Goal: Entertainment & Leisure: Consume media (video, audio)

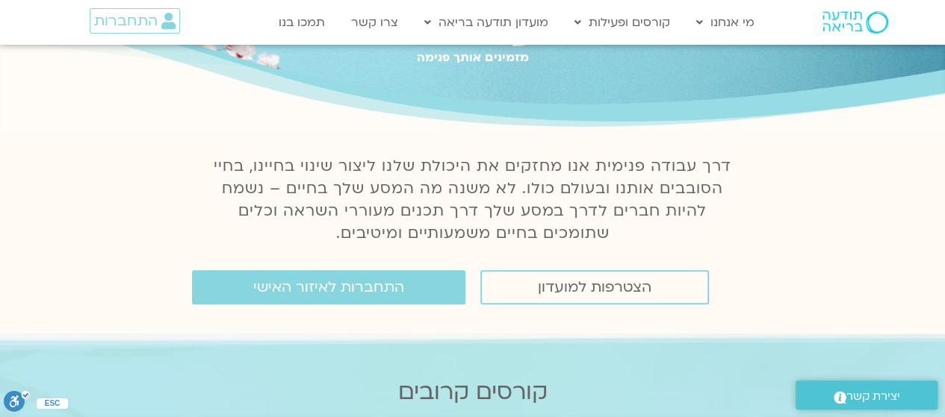
scroll to position [113, 0]
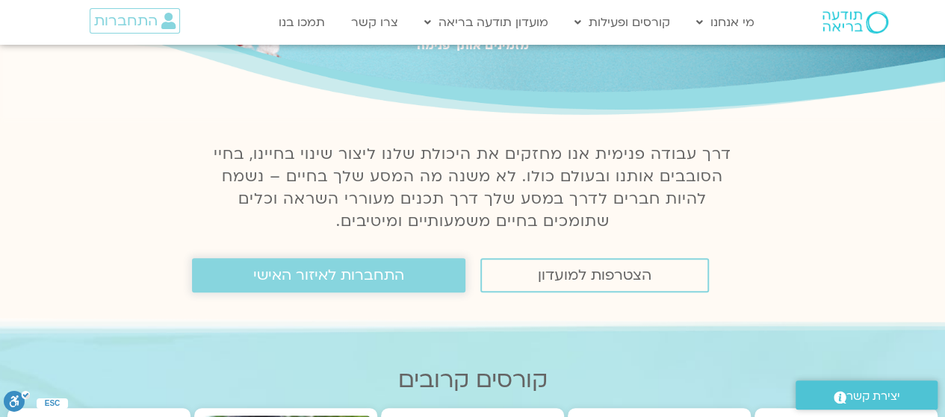
click at [294, 272] on span "התחברות לאיזור האישי" at bounding box center [328, 275] width 151 height 16
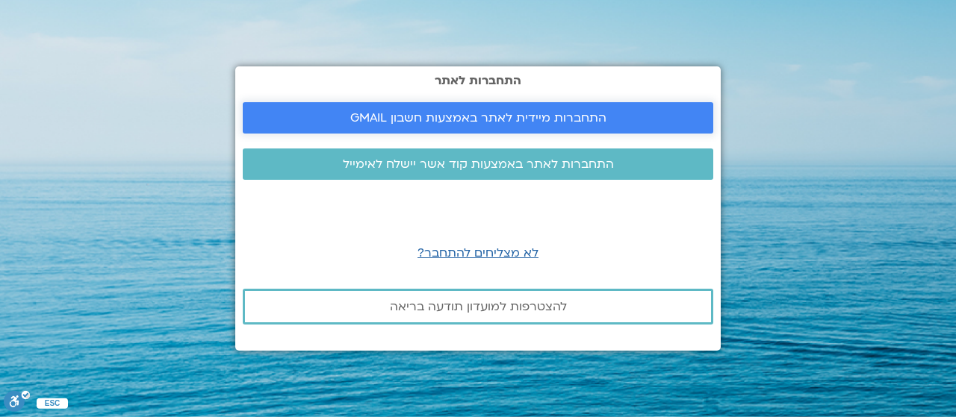
click at [515, 113] on span "התחברות מיידית לאתר באמצעות חשבון GMAIL" at bounding box center [478, 117] width 256 height 13
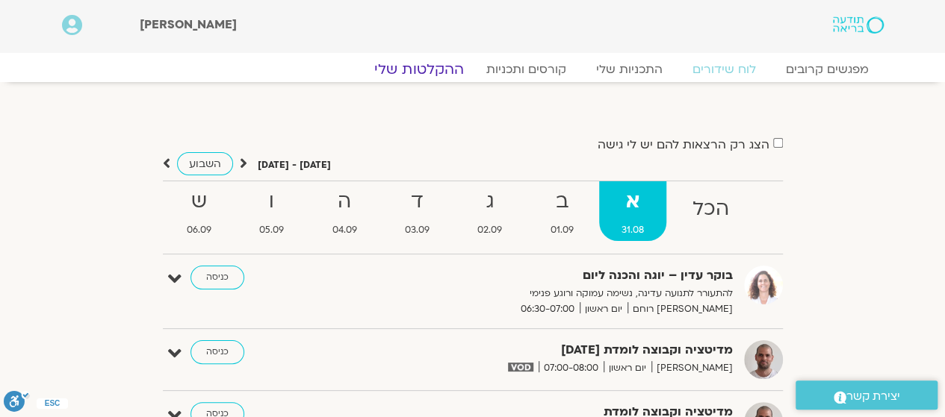
click at [403, 63] on link "ההקלטות שלי" at bounding box center [418, 69] width 125 height 18
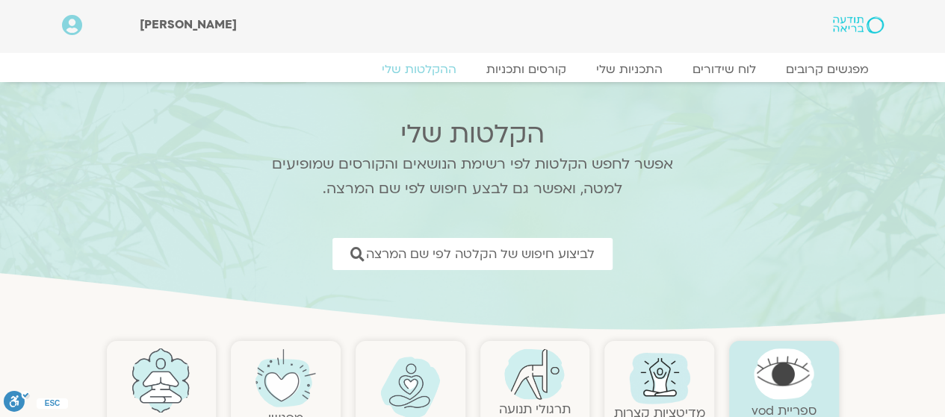
click at [932, 132] on section "הקלטות שלי אפשר לחפש הקלטות לפי רשימת הנושאים והקורסים שמופיעים למטה, ואפשר גם …" at bounding box center [472, 208] width 945 height 252
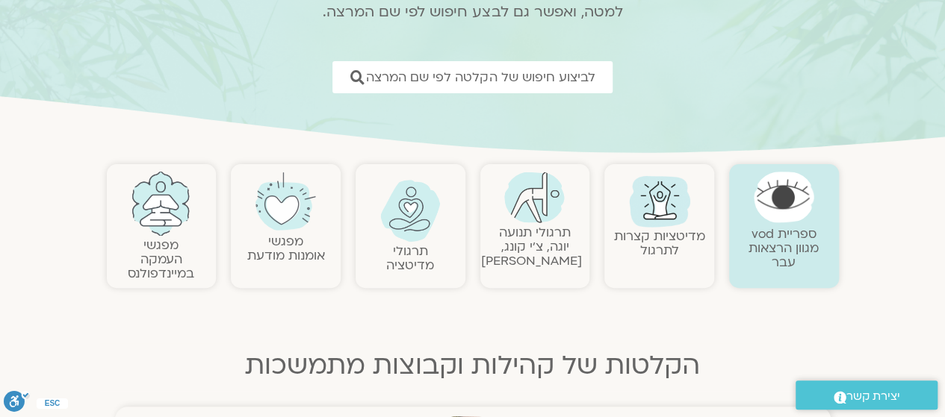
scroll to position [190, 0]
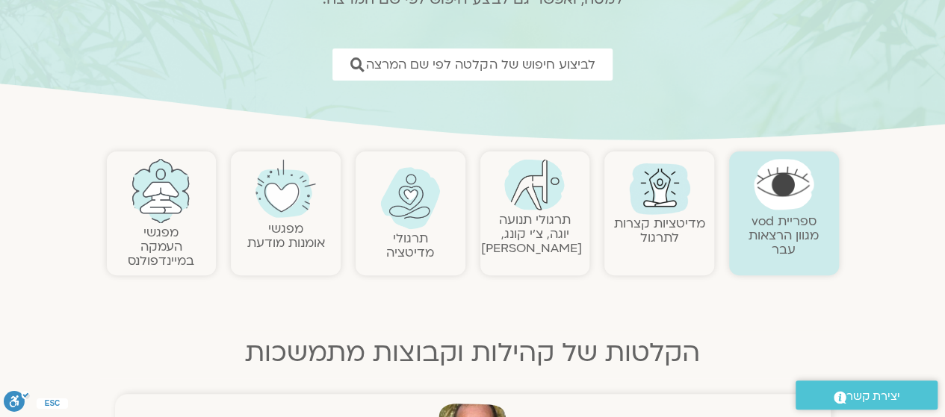
click at [780, 233] on link "ספריית vod מגוון הרצאות עבר" at bounding box center [783, 236] width 70 height 46
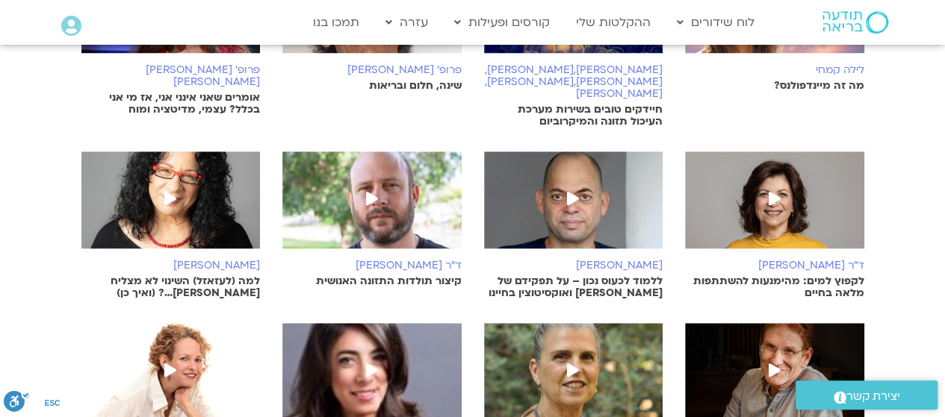
scroll to position [385, 0]
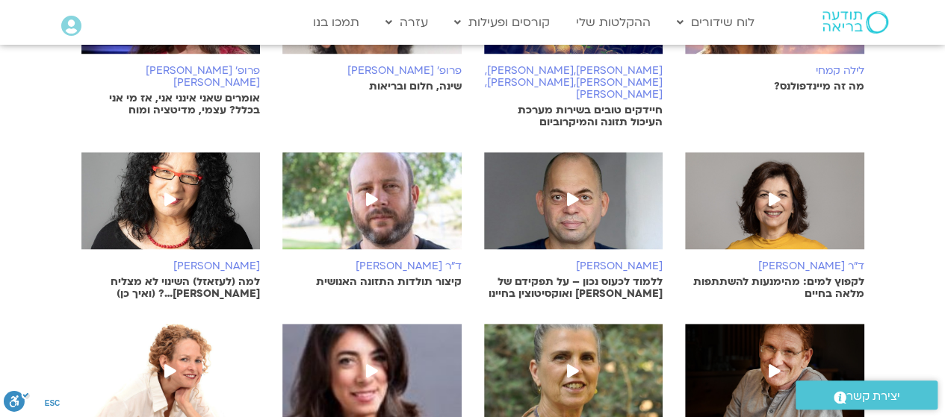
click at [789, 186] on img at bounding box center [774, 208] width 179 height 112
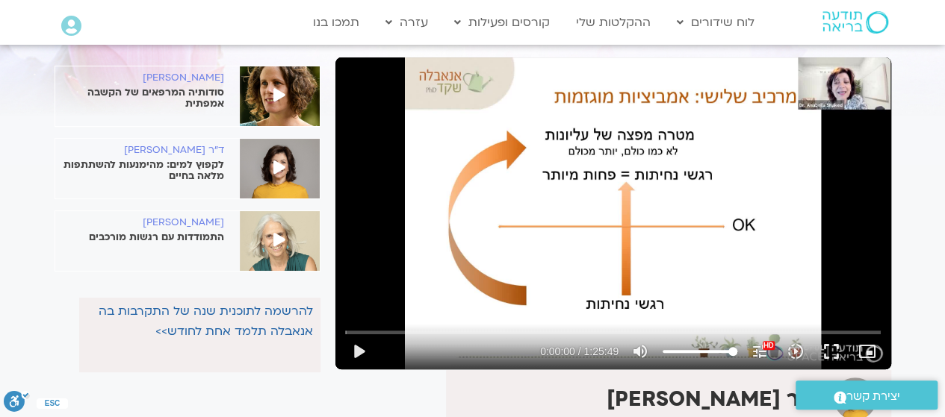
scroll to position [78, 0]
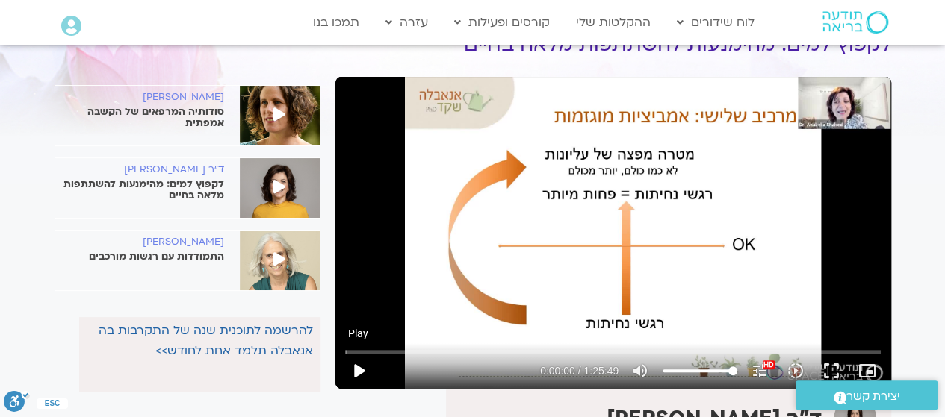
click at [362, 371] on button "play_arrow" at bounding box center [358, 371] width 36 height 36
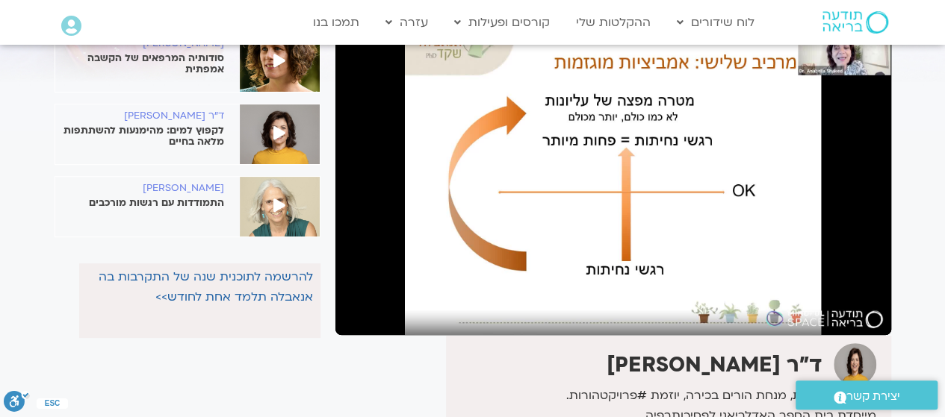
scroll to position [132, 0]
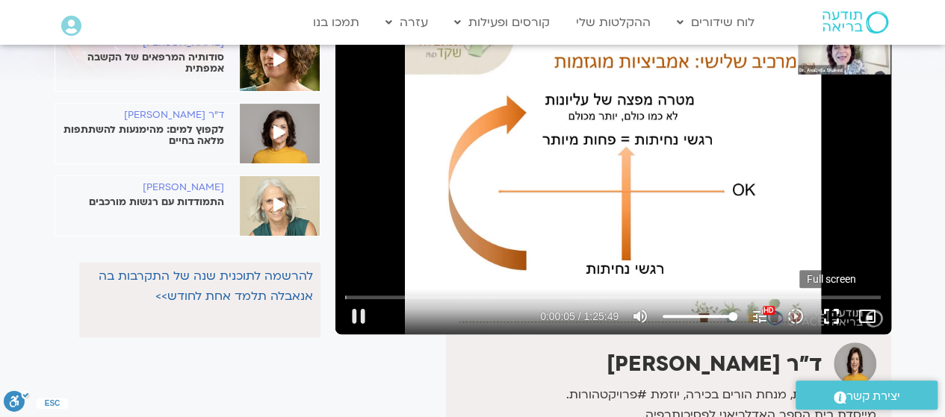
click at [829, 317] on button "fullscreen" at bounding box center [831, 317] width 36 height 36
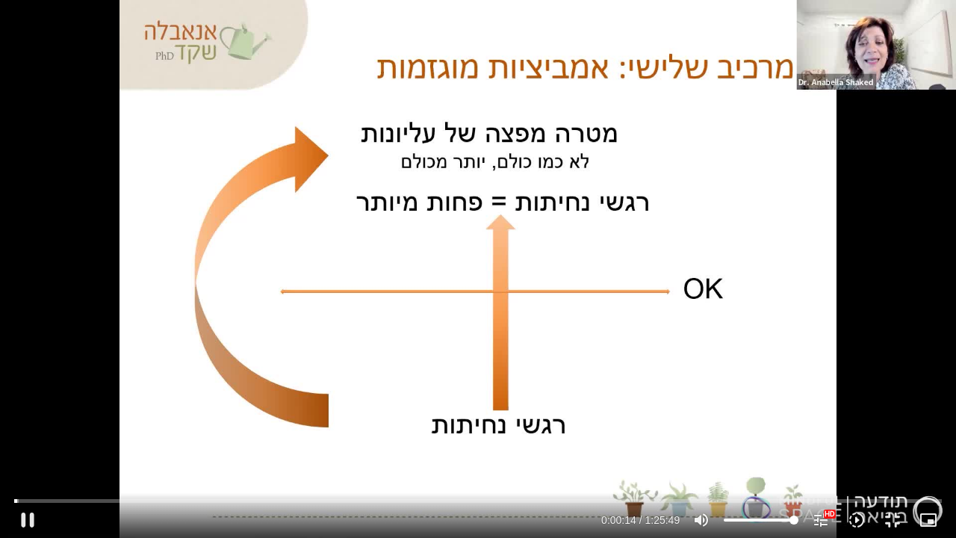
click at [772, 148] on div "Skip Ad 1:18:10 pause 0:00:14 / 1:25:49 volume_up Mute tune Resolution Auto 108…" at bounding box center [478, 269] width 956 height 538
click at [730, 158] on div "Skip Ad 1:18:10 play_arrow 0:00:14 / 1:25:49 volume_up Mute tune Resolution Aut…" at bounding box center [478, 269] width 956 height 538
click at [613, 196] on div "Skip Ad 1:18:10 pause 0:01:52 / 1:25:49 volume_up Mute tune Resolution Auto 108…" at bounding box center [478, 269] width 956 height 538
click at [667, 138] on div "Skip Ad 1:18:10 play_arrow 0:01:53 / 1:25:49 volume_up Mute tune Resolution Aut…" at bounding box center [478, 269] width 956 height 538
click at [632, 128] on div "Skip Ad 1:18:10 pause 0:08:25 / 1:25:49 volume_up Mute tune Resolution Auto 108…" at bounding box center [478, 269] width 956 height 538
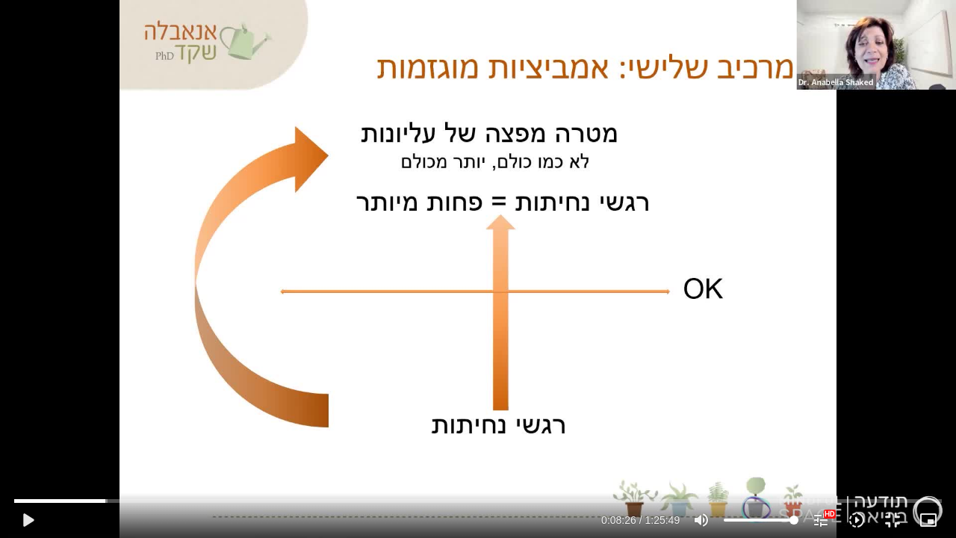
click at [641, 113] on div "Skip Ad 1:18:10 play_arrow 0:08:26 / 1:25:49 volume_up Mute tune Resolution Aut…" at bounding box center [478, 269] width 956 height 538
click at [691, 113] on div "Skip Ad 1:18:10 pause 0:08:56 / 1:25:49 volume_up Mute tune Resolution Auto 108…" at bounding box center [478, 269] width 956 height 538
click at [724, 51] on div "Skip Ad 1:18:10 play_arrow 0:08:56 / 1:25:49 volume_up Mute tune Resolution Aut…" at bounding box center [478, 269] width 956 height 538
click at [690, 33] on div "Skip Ad 1:18:10 pause 0:10:01 / 1:25:49 volume_up Mute tune Resolution Auto 108…" at bounding box center [478, 269] width 956 height 538
click at [760, 264] on div "Skip Ad 1:18:10 play_arrow 0:10:01 / 1:25:49 volume_up Mute tune Resolution Aut…" at bounding box center [478, 269] width 956 height 538
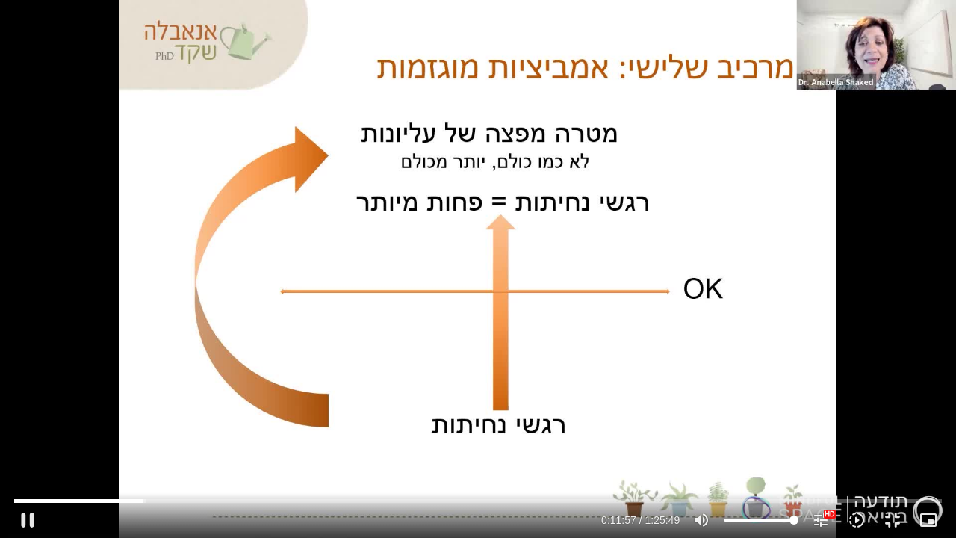
click at [851, 290] on div "Skip Ad 1:18:10 pause 0:11:57 / 1:25:49 volume_up Mute tune Resolution Auto 108…" at bounding box center [478, 269] width 956 height 538
click at [877, 290] on div "Skip Ad 1:18:10 play_arrow 0:11:57 / 1:25:49 volume_up Mute tune Resolution Aut…" at bounding box center [478, 269] width 956 height 538
click at [510, 271] on div "Skip Ad 1:18:10 pause 0:14:57 / 1:25:49 volume_up Mute tune Resolution Auto 108…" at bounding box center [478, 269] width 956 height 538
click at [553, 278] on div "Skip Ad 1:18:10 play_arrow 0:14:57 / 1:25:49 volume_up Mute tune Resolution Aut…" at bounding box center [478, 269] width 956 height 538
click at [573, 278] on div "Skip Ad 1:18:10 pause 0:21:37 / 1:25:49 volume_up Mute tune Resolution Auto 108…" at bounding box center [478, 269] width 956 height 538
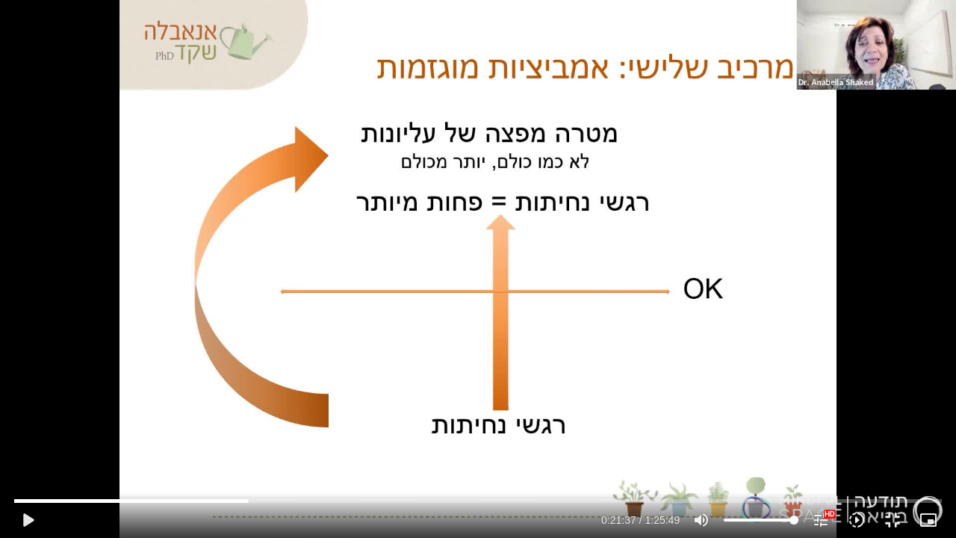
click at [648, 258] on div "Skip Ad 1:18:10 play_arrow 0:21:37 / 1:25:49 volume_up Mute tune Resolution Aut…" at bounding box center [478, 269] width 956 height 538
click at [671, 252] on div "Skip Ad 1:18:10 pause 0:22:49 / 1:25:49 volume_up Mute tune Resolution Auto 108…" at bounding box center [478, 269] width 956 height 538
click at [747, 233] on div "Skip Ad 1:18:10 play_arrow 0:22:49 / 1:25:49 volume_up Mute tune Resolution Aut…" at bounding box center [478, 269] width 956 height 538
click at [783, 233] on div "Skip Ad 1:18:10 pause 0:23:19 / 1:25:49 volume_up Mute tune Resolution Auto 108…" at bounding box center [478, 269] width 956 height 538
click at [708, 230] on div "Skip Ad 1:18:10 play_arrow 0:23:19 / 1:25:49 volume_up Mute tune Resolution Aut…" at bounding box center [478, 269] width 956 height 538
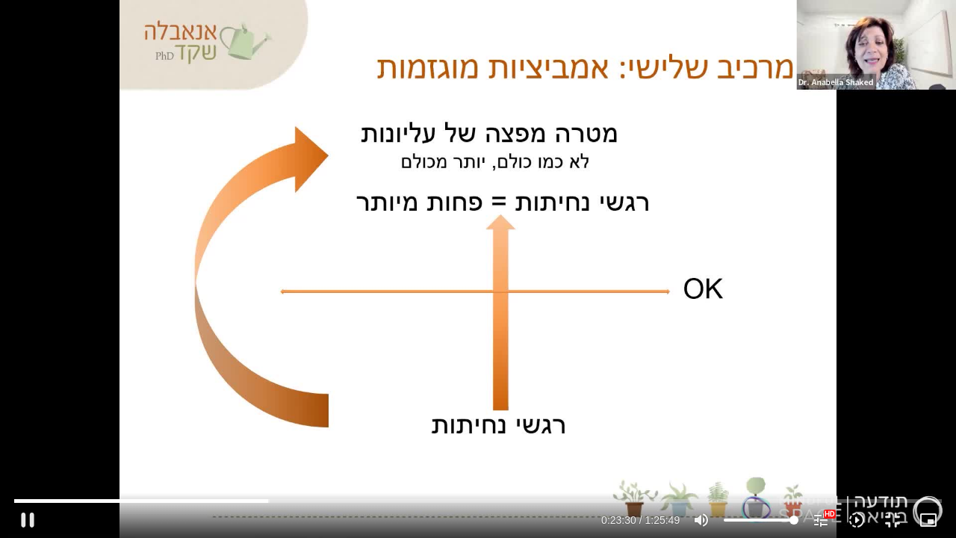
click at [739, 202] on div "Skip Ad 1:18:10 pause 0:23:30 / 1:25:49 volume_up Mute tune Resolution Auto 108…" at bounding box center [478, 269] width 956 height 538
click at [824, 193] on div "Skip Ad 1:18:10 play_arrow 0:23:30 / 1:25:49 volume_up Mute tune Resolution Aut…" at bounding box center [478, 269] width 956 height 538
click at [827, 181] on div "Skip Ad 1:18:10 pause 0:26:40 / 1:25:49 volume_up Mute tune Resolution Auto 108…" at bounding box center [478, 269] width 956 height 538
click at [864, 164] on div "Skip Ad 1:18:10 play_arrow 0:26:40 / 1:25:49 volume_up Mute tune Resolution Aut…" at bounding box center [478, 269] width 956 height 538
click at [764, 137] on div "Skip Ad 1:18:10 pause 0:26:44 / 1:25:49 volume_up Mute tune Resolution Auto 108…" at bounding box center [478, 269] width 956 height 538
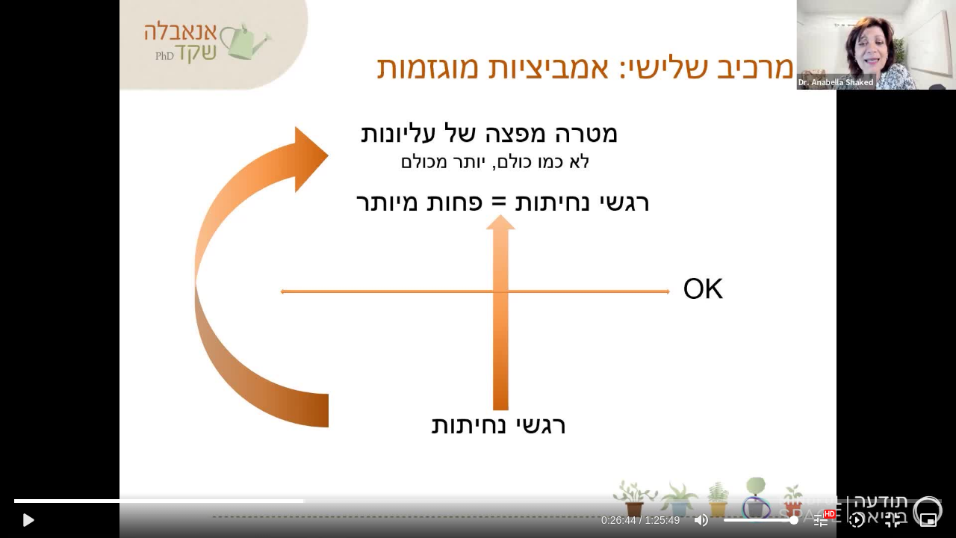
click at [803, 239] on div "Skip Ad 1:18:10 play_arrow 0:26:44 / 1:25:49 volume_up Mute tune Resolution Aut…" at bounding box center [478, 269] width 956 height 538
click at [772, 208] on div "Skip Ad 1:18:10 pause 0:26:46 / 1:25:49 volume_up Mute tune Resolution Auto 108…" at bounding box center [478, 269] width 956 height 538
click at [807, 211] on div "Skip Ad 1:18:10 play_arrow 0:26:46 / 1:25:49 volume_up Mute tune Resolution Aut…" at bounding box center [478, 269] width 956 height 538
click at [885, 221] on div "Skip Ad 1:18:10 pause 0:27:22 / 1:25:49 volume_up Mute tune Resolution Auto 108…" at bounding box center [478, 269] width 956 height 538
click at [892, 205] on div "Skip Ad 1:18:10 play_arrow 0:27:22 / 1:25:49 volume_up Mute tune Resolution Aut…" at bounding box center [478, 269] width 956 height 538
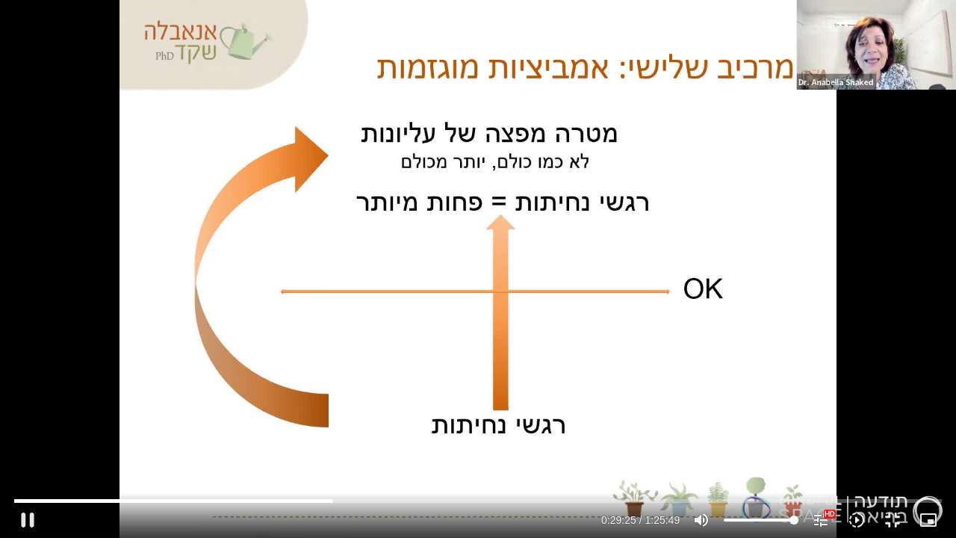
click at [803, 200] on div "Skip Ad 1:18:10 pause 0:29:25 / 1:25:49 volume_up Mute tune Resolution Auto 108…" at bounding box center [478, 269] width 956 height 538
click at [723, 260] on div "Skip Ad 1:18:10 play_arrow 0:29:26 / 1:25:49 volume_up Mute tune Resolution Aut…" at bounding box center [478, 269] width 956 height 538
click at [674, 261] on div "Skip Ad 1:18:10 pause 0:29:54 / 1:25:49 volume_up Mute tune Resolution Auto 108…" at bounding box center [478, 269] width 956 height 538
click at [580, 228] on div "Skip Ad 1:18:10 play_arrow 0:29:55 / 1:25:49 volume_up Mute tune Resolution Aut…" at bounding box center [478, 269] width 956 height 538
click at [510, 239] on div "Skip Ad 1:18:10 pause 0:30:04 / 1:25:49 volume_up Mute tune Resolution Auto 108…" at bounding box center [478, 269] width 956 height 538
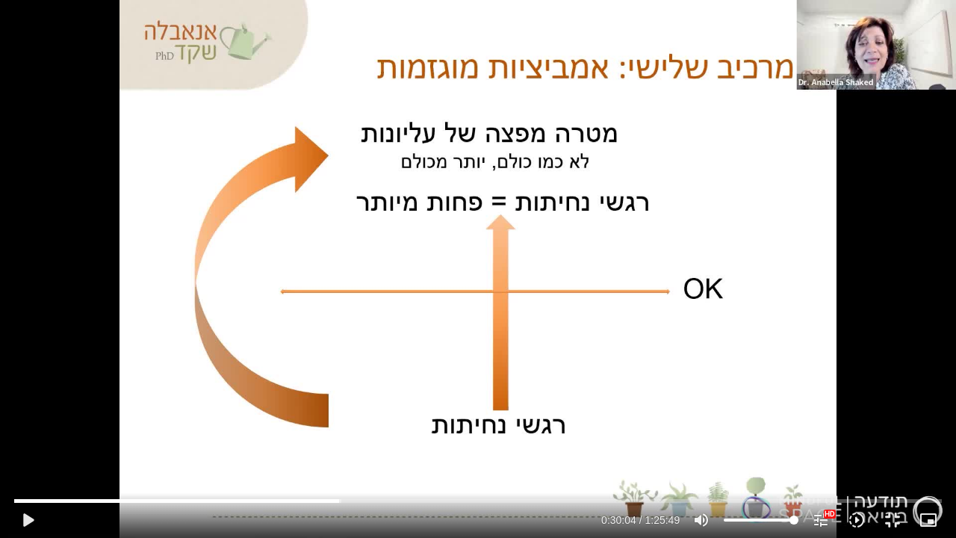
click at [446, 224] on div "Skip Ad 1:18:10 play_arrow 0:30:04 / 1:25:49 volume_up Mute tune Resolution Aut…" at bounding box center [478, 269] width 956 height 538
click at [393, 249] on div "Skip Ad 1:18:10 pause 0:30:15 / 1:25:49 volume_up Mute tune Resolution Auto 108…" at bounding box center [478, 269] width 956 height 538
click at [364, 232] on div "Skip Ad 1:18:10 play_arrow 0:30:15 / 1:25:49 volume_up Mute tune Resolution Aut…" at bounding box center [478, 269] width 956 height 538
click at [577, 309] on div "Skip Ad 1:18:10 pause 0:31:31 / 1:25:49 volume_up Mute tune Resolution Auto 108…" at bounding box center [478, 269] width 956 height 538
click at [597, 293] on div "Skip Ad 1:18:10 play_arrow 0:31:31 / 1:25:49 volume_up Mute tune Resolution Aut…" at bounding box center [478, 269] width 956 height 538
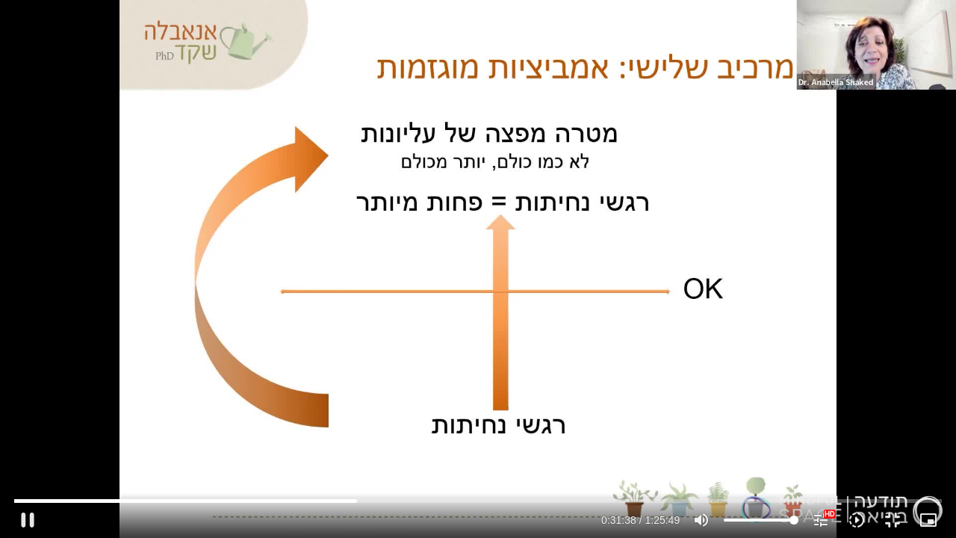
click at [556, 293] on div "Skip Ad 1:18:10 pause 0:31:38 / 1:25:49 volume_up Mute tune Resolution Auto 108…" at bounding box center [478, 269] width 956 height 538
click at [619, 279] on div "Skip Ad 1:18:10 play_arrow 0:31:38 / 1:25:49 volume_up Mute tune Resolution Aut…" at bounding box center [478, 269] width 956 height 538
click at [755, 296] on div "Skip Ad 1:18:10 pause 0:32:09 / 1:25:49 volume_up Mute tune Resolution Auto 108…" at bounding box center [478, 269] width 956 height 538
click at [766, 291] on div "Skip Ad 1:18:10 play_arrow 0:32:09 / 1:25:49 volume_up Mute tune Resolution Aut…" at bounding box center [478, 269] width 956 height 538
click at [802, 290] on div "Skip Ad 1:18:10 pause 0:32:32 / 1:25:49 volume_up Mute tune Resolution Auto 108…" at bounding box center [478, 269] width 956 height 538
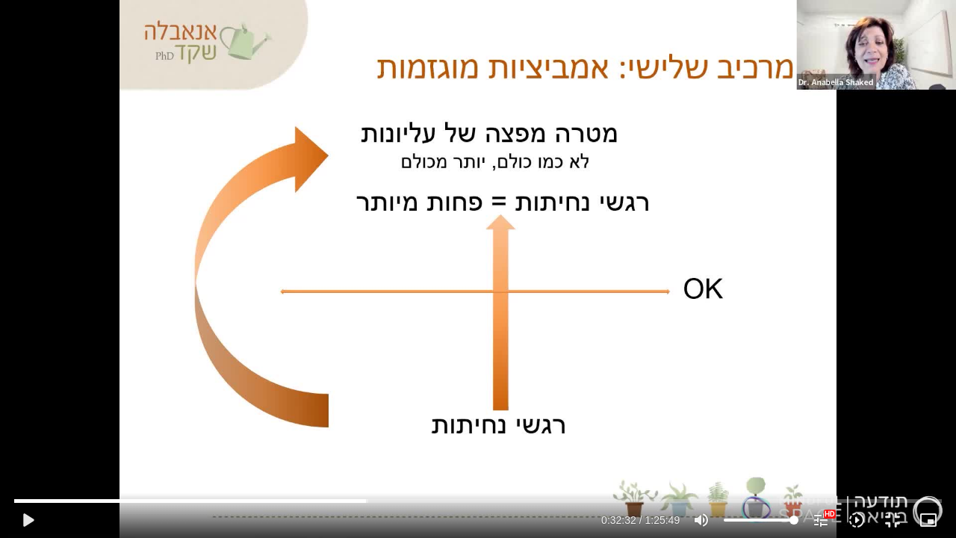
click at [768, 288] on div "Skip Ad 1:18:10 play_arrow 0:32:32 / 1:25:49 volume_up Mute tune Resolution Aut…" at bounding box center [478, 269] width 956 height 538
click at [830, 280] on div "Skip Ad 1:18:10 pause 0:32:52 / 1:25:49 volume_up Mute tune Resolution Auto 108…" at bounding box center [478, 269] width 956 height 538
click at [940, 254] on div "Skip Ad 1:18:10 play_arrow 0:32:52 / 1:25:49 volume_up Mute tune Resolution Aut…" at bounding box center [478, 269] width 956 height 538
click at [865, 299] on div "Skip Ad 1:18:10 pause 0:32:58 / 1:25:49 volume_up Mute tune Resolution Auto 108…" at bounding box center [478, 269] width 956 height 538
click at [944, 305] on div "Skip Ad 1:18:10 play_arrow 0:32:58 / 1:25:49 volume_up Mute tune Resolution Aut…" at bounding box center [478, 269] width 956 height 538
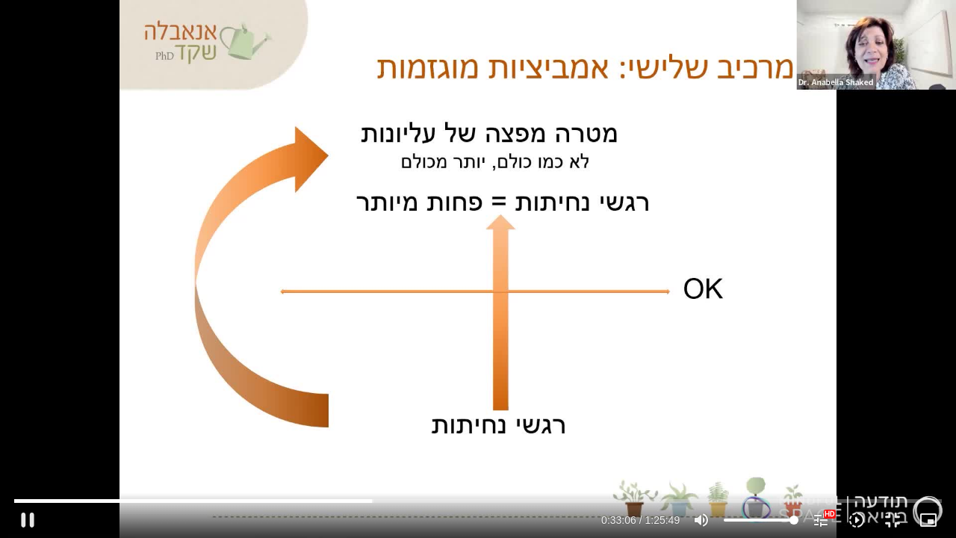
click at [848, 264] on div "Skip Ad 1:18:10 pause 0:33:06 / 1:25:49 volume_up Mute tune Resolution Auto 108…" at bounding box center [478, 269] width 956 height 538
click at [874, 255] on div "Skip Ad 1:18:10 play_arrow 0:33:07 / 1:25:49 volume_up Mute tune Resolution Aut…" at bounding box center [478, 269] width 956 height 538
click at [894, 255] on div "Skip Ad 1:18:10 pause 0:33:44 / 1:25:49 volume_up Mute tune Resolution Auto 108…" at bounding box center [478, 269] width 956 height 538
click at [903, 243] on div "Skip Ad 1:18:10 play_arrow 0:33:45 / 1:25:49 volume_up Mute tune Resolution Aut…" at bounding box center [478, 269] width 956 height 538
click at [820, 219] on div "Skip Ad 1:18:10 pause 0:33:59 / 1:25:49 volume_up Mute tune Resolution Auto 108…" at bounding box center [478, 269] width 956 height 538
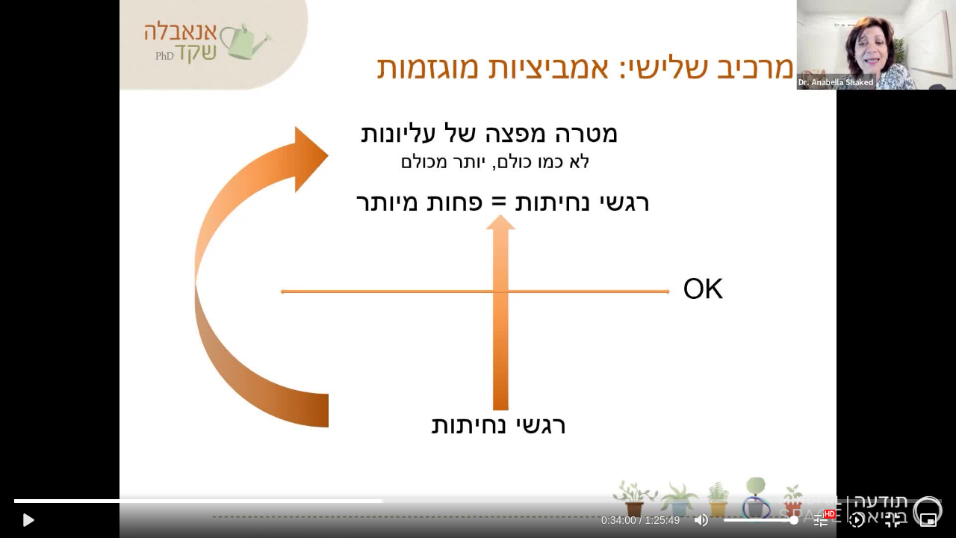
click at [851, 225] on div "Skip Ad 1:18:10 play_arrow 0:34:00 / 1:25:49 volume_up Mute tune Resolution Aut…" at bounding box center [478, 269] width 956 height 538
click at [944, 249] on div "Skip Ad 1:18:10 pause 0:34:15 / 1:25:49 volume_up Mute tune Resolution Auto 108…" at bounding box center [478, 269] width 956 height 538
click at [777, 265] on div "Skip Ad 1:18:10 play_arrow 0:34:15 / 1:25:49 volume_up Mute tune Resolution Aut…" at bounding box center [478, 269] width 956 height 538
click at [809, 270] on div "Skip Ad 1:18:10 pause 0:35:44 / 1:25:49 volume_up Mute tune Resolution Auto 108…" at bounding box center [478, 269] width 956 height 538
click at [829, 270] on div "Skip Ad 1:18:10 play_arrow 0:35:45 / 1:25:49 volume_up Mute tune Resolution Aut…" at bounding box center [478, 269] width 956 height 538
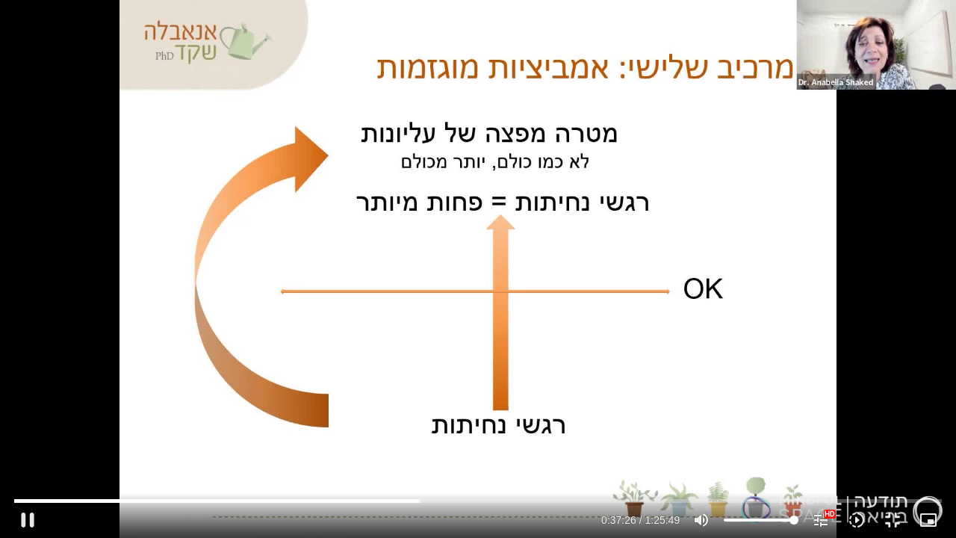
click at [856, 268] on div "Skip Ad 1:18:10 pause 0:37:26 / 1:25:49 volume_up Mute tune Resolution Auto 108…" at bounding box center [478, 269] width 956 height 538
click at [890, 266] on div "Skip Ad 1:18:10 play_arrow 0:37:26 / 1:25:49 volume_up Mute tune Resolution Aut…" at bounding box center [478, 269] width 956 height 538
click at [768, 273] on div "Skip Ad 1:18:10 pause 0:38:40 / 1:25:49 volume_up Mute tune Resolution Auto 108…" at bounding box center [478, 269] width 956 height 538
click at [811, 276] on div "Skip Ad 1:18:10 play_arrow 0:38:40 / 1:25:49 volume_up Mute tune Resolution Aut…" at bounding box center [478, 269] width 956 height 538
click at [893, 294] on div "Skip Ad 1:18:10 pause 0:38:54 / 1:25:49 volume_up Mute tune Resolution Auto 108…" at bounding box center [478, 269] width 956 height 538
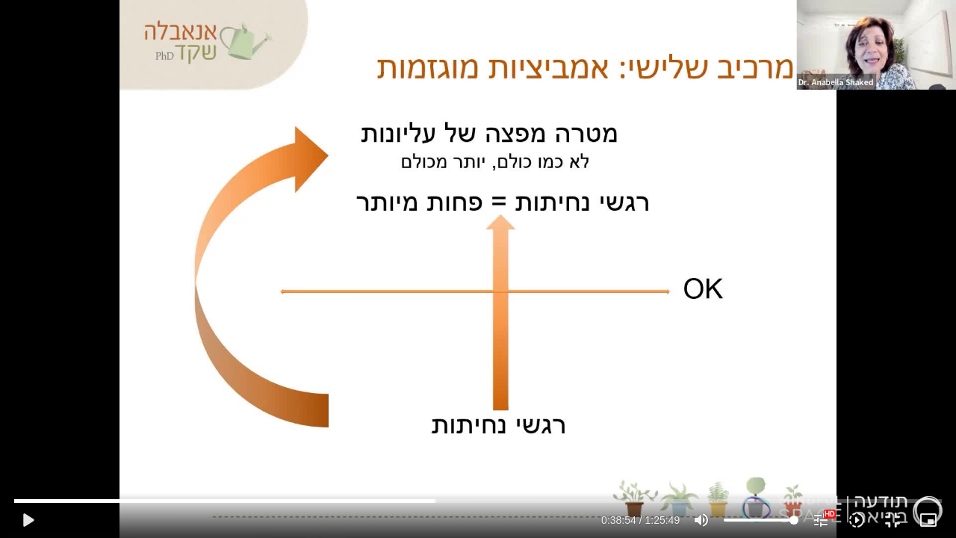
click at [896, 293] on div "Skip Ad 1:18:10 play_arrow 0:38:54 / 1:25:49 volume_up Mute tune Resolution Aut…" at bounding box center [478, 269] width 956 height 538
click at [942, 277] on div "Skip Ad 1:18:10 pause 0:39:01 / 1:25:49 volume_up Mute tune Resolution Auto 108…" at bounding box center [478, 269] width 956 height 538
click at [944, 278] on div "Skip Ad 1:18:10 play_arrow 0:39:01 / 1:25:49 volume_up Mute tune Resolution Aut…" at bounding box center [478, 269] width 956 height 538
click at [878, 287] on div "Skip Ad 1:18:10 pause 0:42:27 / 1:25:49 volume_up Mute tune Resolution Auto 108…" at bounding box center [478, 269] width 956 height 538
click at [839, 228] on div "Skip Ad 1:18:10 play_arrow 0:42:27 / 1:25:49 volume_up Mute tune Resolution Aut…" at bounding box center [478, 269] width 956 height 538
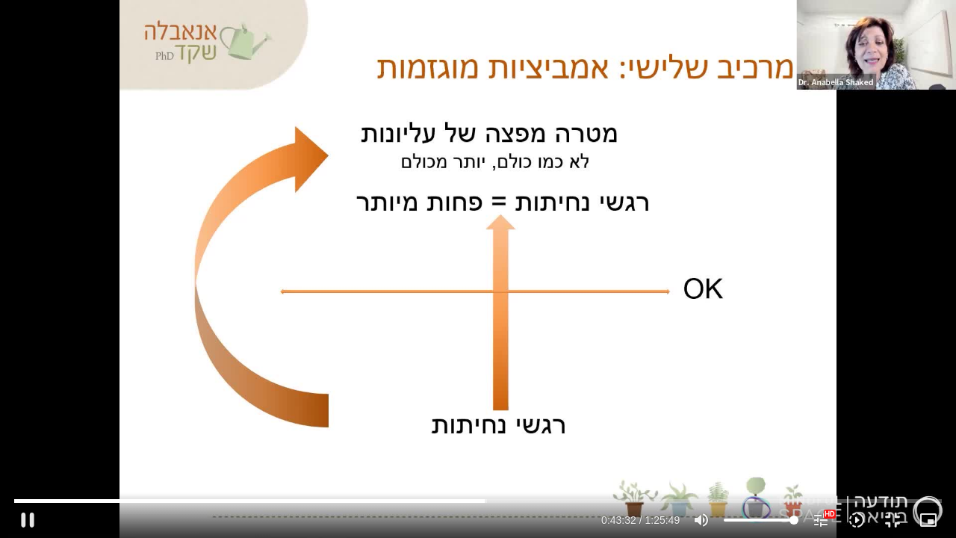
click at [875, 221] on div "Skip Ad 1:18:10 pause 0:43:32 / 1:25:49 volume_up Mute tune Resolution Auto 108…" at bounding box center [478, 269] width 956 height 538
click at [915, 222] on div "Skip Ad 1:18:10 play_arrow 0:43:32 / 1:25:49 volume_up Mute tune Resolution Aut…" at bounding box center [478, 269] width 956 height 538
click at [944, 231] on div "Skip Ad 1:18:10 pause 0:44:10 / 1:25:49 volume_up Mute tune Resolution Auto 108…" at bounding box center [478, 269] width 956 height 538
click at [944, 231] on div "Skip Ad 1:18:10 play_arrow 0:44:10 / 1:25:49 volume_up Mute tune Resolution Aut…" at bounding box center [478, 269] width 956 height 538
click at [928, 228] on div "Skip Ad 1:18:10 pause 0:47:32 / 1:25:49 volume_up Mute tune Resolution Auto 108…" at bounding box center [478, 269] width 956 height 538
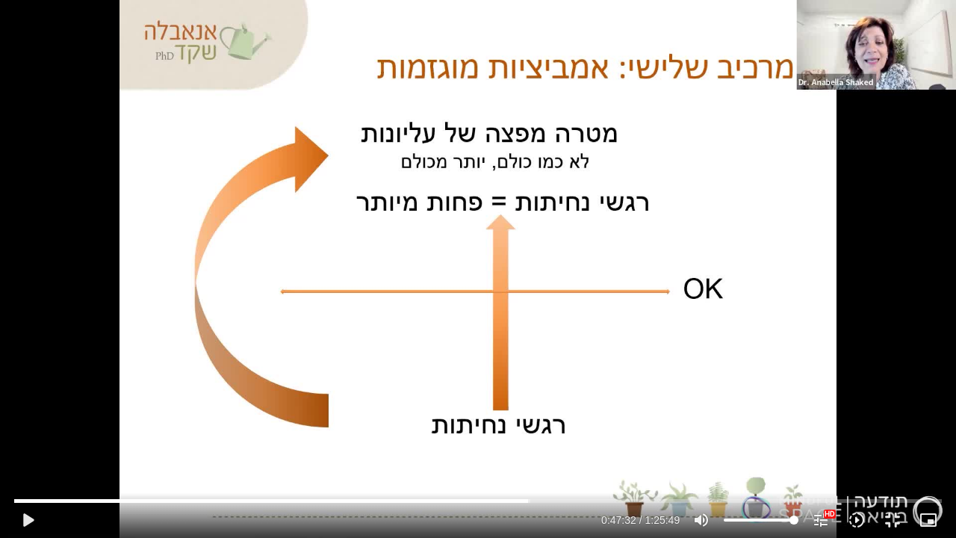
click at [932, 223] on div "Skip Ad 1:18:10 play_arrow 0:47:32 / 1:25:49 volume_up Mute tune Resolution Aut…" at bounding box center [478, 269] width 956 height 538
click at [878, 224] on div "Skip Ad 1:18:10 pause 0:47:59 / 1:25:49 volume_up Mute tune Resolution Auto 108…" at bounding box center [478, 269] width 956 height 538
click at [883, 218] on div "Skip Ad 1:18:10 play_arrow 0:47:59 / 1:25:49 volume_up Mute tune Resolution Aut…" at bounding box center [478, 269] width 956 height 538
click at [911, 218] on div "Skip Ad 1:18:10 pause 0:48:45 / 1:25:49 volume_up Mute tune Resolution Auto 108…" at bounding box center [478, 269] width 956 height 538
click at [918, 199] on div "Skip Ad 1:18:10 play_arrow 0:48:46 / 1:25:49 volume_up Mute tune Resolution Aut…" at bounding box center [478, 269] width 956 height 538
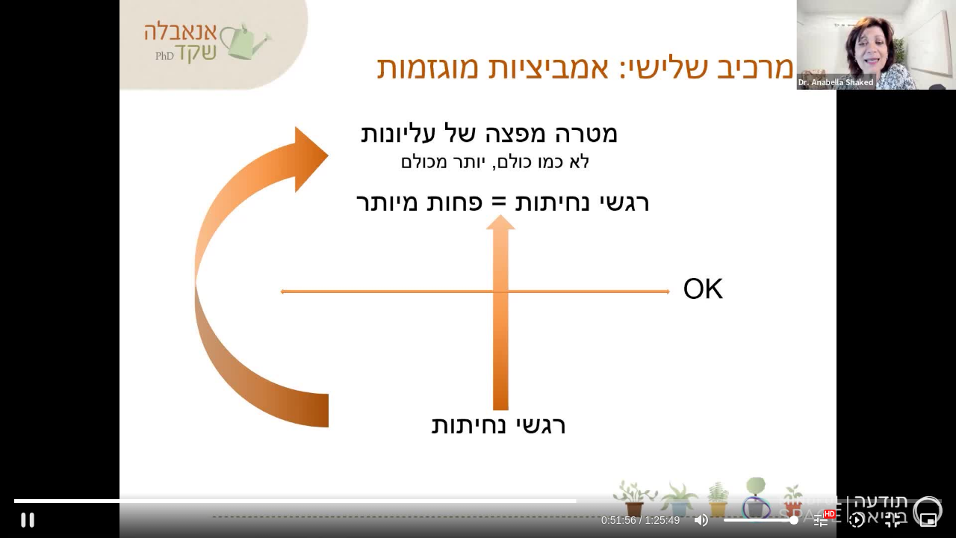
click at [922, 228] on div "Skip Ad 1:18:10 pause 0:51:56 / 1:25:49 volume_up Mute tune Resolution Auto 108…" at bounding box center [478, 269] width 956 height 538
click at [867, 231] on div "Skip Ad 1:18:10 play_arrow 0:51:56 / 1:25:49 volume_up Mute tune Resolution Aut…" at bounding box center [478, 269] width 956 height 538
click at [827, 234] on div "Skip Ad 1:18:10 pause 0:51:59 / 1:25:49 volume_up Mute tune Resolution Auto 108…" at bounding box center [478, 269] width 956 height 538
click at [869, 248] on div "Skip Ad 1:18:10 play_arrow 0:52:00 / 1:25:49 volume_up Mute tune Resolution Aut…" at bounding box center [478, 269] width 956 height 538
click at [877, 248] on div "Skip Ad 1:18:10 pause 0:52:37 / 1:25:49 volume_up Mute tune Resolution Auto 108…" at bounding box center [478, 269] width 956 height 538
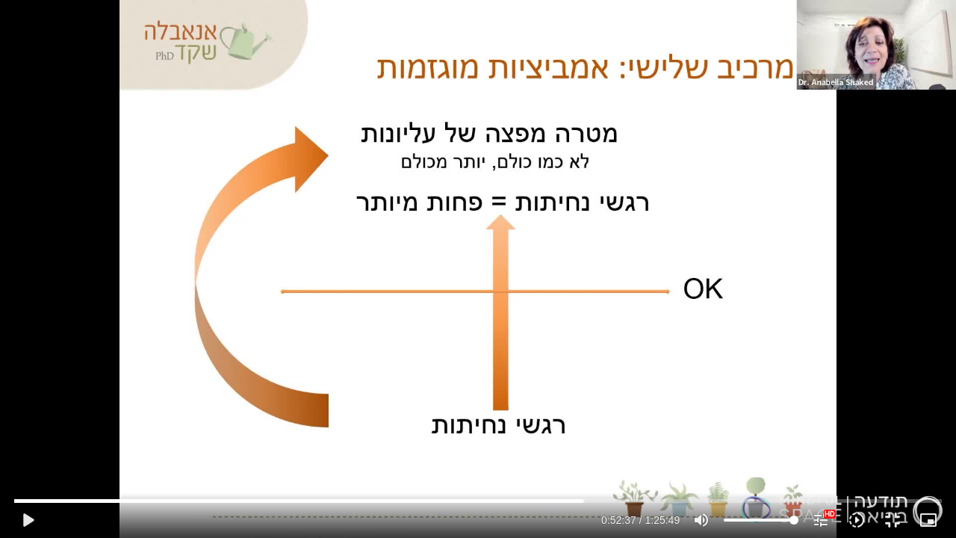
click at [895, 252] on div "Skip Ad 1:18:10 play_arrow 0:52:37 / 1:25:49 volume_up Mute tune Resolution Aut…" at bounding box center [478, 269] width 956 height 538
click at [839, 255] on div "Skip Ad 1:18:10 pause 0:55:31 / 1:25:49 volume_up Mute tune Resolution Auto 108…" at bounding box center [478, 269] width 956 height 538
click at [944, 251] on div "Skip Ad 1:18:10 play_arrow 0:55:31 / 1:25:49 volume_up Mute tune Resolution Aut…" at bounding box center [478, 269] width 956 height 538
click at [741, 223] on div "Skip Ad 1:18:10 pause 0:55:42 / 1:25:49 volume_up Mute tune Resolution Auto 108…" at bounding box center [478, 269] width 956 height 538
click at [778, 220] on div "Skip Ad 1:18:10 play_arrow 0:55:42 / 1:25:49 volume_up Mute tune Resolution Aut…" at bounding box center [478, 269] width 956 height 538
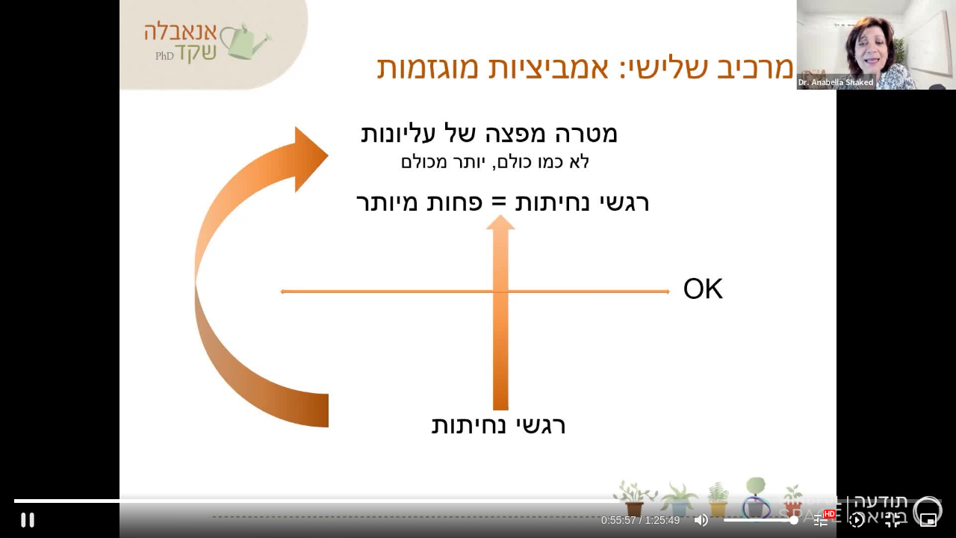
click at [799, 208] on div "Skip Ad 1:18:10 pause 0:55:57 / 1:25:49 volume_up Mute tune Resolution Auto 108…" at bounding box center [478, 269] width 956 height 538
click at [915, 191] on div "Skip Ad 1:18:10 play_arrow 0:55:57 / 1:25:49 volume_up Mute tune Resolution Aut…" at bounding box center [478, 269] width 956 height 538
click at [926, 183] on div "Skip Ad 1:18:10 pause 0:58:48 / 1:25:49 volume_up Mute tune Resolution Auto 108…" at bounding box center [478, 269] width 956 height 538
click at [915, 184] on div "Skip Ad 1:18:10 play_arrow 0:58:49 / 1:25:49 volume_up Mute tune Resolution Aut…" at bounding box center [478, 269] width 956 height 538
click at [898, 178] on div "Skip Ad 1:18:10 pause 0:59:21 / 1:25:49 volume_up Mute tune Resolution Auto 108…" at bounding box center [478, 269] width 956 height 538
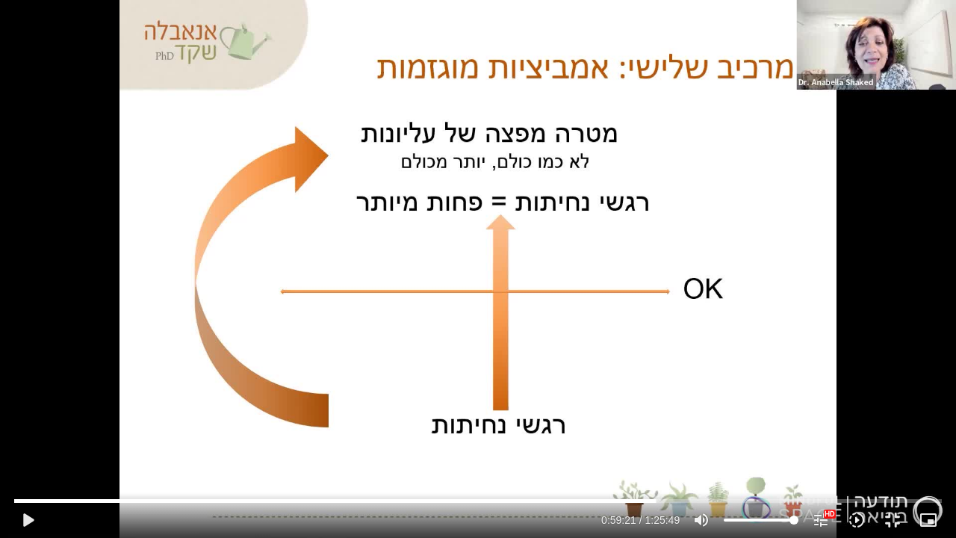
click at [827, 160] on div "Skip Ad 1:18:10 play_arrow 0:59:21 / 1:25:49 volume_up Mute tune Resolution Aut…" at bounding box center [478, 269] width 956 height 538
click at [879, 166] on div "Skip Ad 1:18:10 pause 1:01:44 / 1:25:49 volume_up Mute tune Resolution Auto 108…" at bounding box center [478, 269] width 956 height 538
click at [892, 212] on div "Skip Ad 1:18:10 play_arrow 1:01:44 / 1:25:49 volume_up Mute tune Resolution Aut…" at bounding box center [478, 269] width 956 height 538
click at [821, 231] on div "Skip Ad 1:18:10 pause 1:09:56 / 1:25:49 volume_up Mute tune Resolution Auto 108…" at bounding box center [478, 269] width 956 height 538
click at [794, 249] on div "Skip Ad 1:18:10 play_arrow 1:09:56 / 1:25:49 volume_up Mute tune Resolution Aut…" at bounding box center [478, 269] width 956 height 538
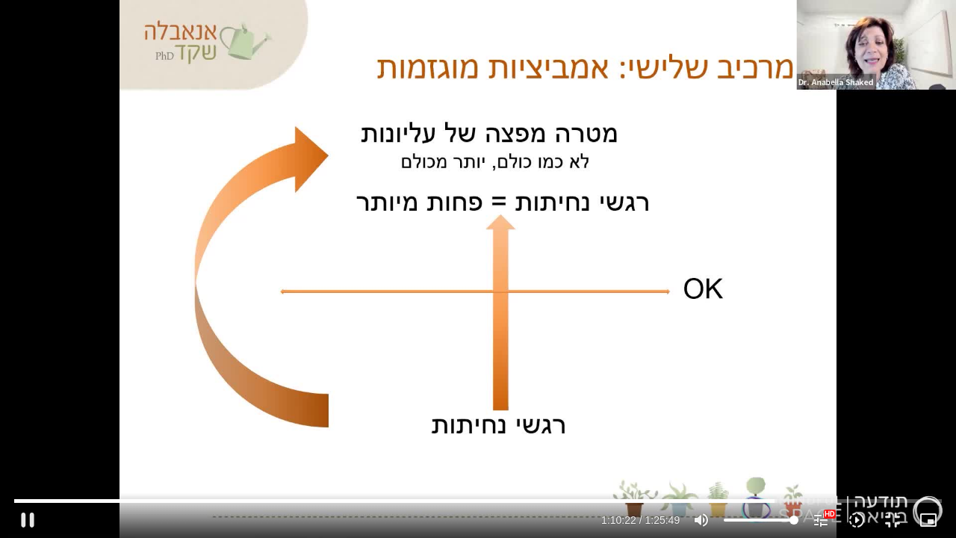
click at [750, 248] on div "Skip Ad 1:18:10 pause 1:10:22 / 1:25:49 volume_up Mute tune Resolution Auto 108…" at bounding box center [478, 269] width 956 height 538
click at [702, 240] on div "Skip Ad 1:18:10 play_arrow 1:10:22 / 1:25:49 volume_up Mute tune Resolution Aut…" at bounding box center [478, 269] width 956 height 538
click at [769, 257] on div "Skip Ad 1:18:10 pause 1:10:48 / 1:25:49 volume_up Mute tune Resolution Auto 108…" at bounding box center [478, 269] width 956 height 538
click at [809, 187] on div "Skip Ad 1:18:10 play_arrow 1:10:48 / 1:25:49 volume_up Mute tune Resolution Aut…" at bounding box center [478, 269] width 956 height 538
click at [769, 187] on div "Skip Ad 1:18:10 pause 1:12:49 / 1:25:49 volume_up Mute tune Resolution Auto 108…" at bounding box center [478, 269] width 956 height 538
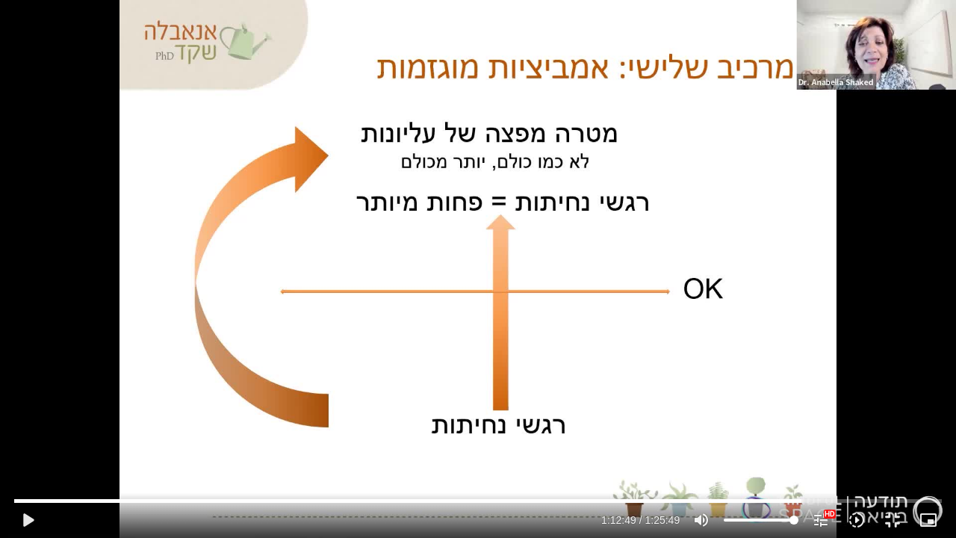
click at [785, 180] on div "Skip Ad 1:18:10 play_arrow 1:12:49 / 1:25:49 volume_up Mute tune Resolution Aut…" at bounding box center [478, 269] width 956 height 538
click at [741, 175] on div "Skip Ad 1:18:10 pause 1:16:54 / 1:25:49 volume_up Mute tune Resolution Auto 108…" at bounding box center [478, 269] width 956 height 538
click at [797, 196] on div "Skip Ad 1:18:10 play_arrow 1:16:55 / 1:25:49 volume_up Mute tune Resolution Aut…" at bounding box center [478, 269] width 956 height 538
click at [772, 174] on div "Skip Ad 1:18:10 pause 1:20:06 / 1:25:49 volume_up Mute tune Resolution Auto 108…" at bounding box center [478, 269] width 956 height 538
click at [865, 257] on div "Skip Ad 1:18:10 play_arrow 1:20:06 / 1:25:49 volume_up Mute tune Resolution Aut…" at bounding box center [478, 269] width 956 height 538
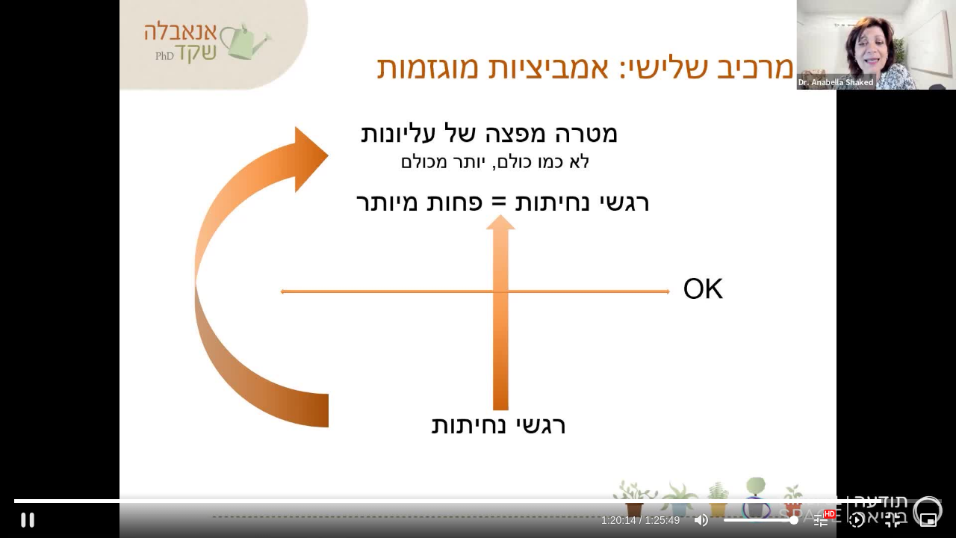
click at [791, 249] on div "Skip Ad 1:18:10 pause 1:20:14 / 1:25:49 volume_up Mute tune Resolution Auto 108…" at bounding box center [478, 269] width 956 height 538
click at [656, 266] on div "Skip Ad 1:18:10 play_arrow 1:20:14 / 1:25:49 volume_up Mute tune Resolution Aut…" at bounding box center [478, 269] width 956 height 538
click at [893, 417] on button "fullscreen_exit" at bounding box center [892, 520] width 36 height 36
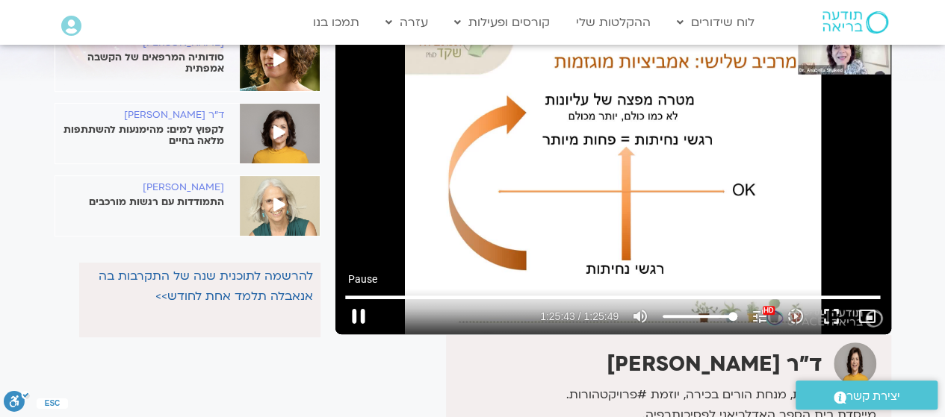
click at [354, 313] on button "pause" at bounding box center [358, 317] width 36 height 36
type input "5143.91368"
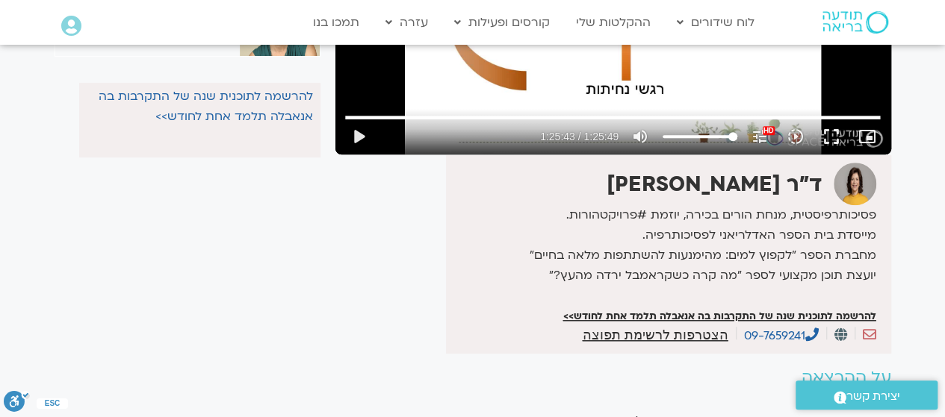
scroll to position [0, 0]
